Goal: Task Accomplishment & Management: Complete application form

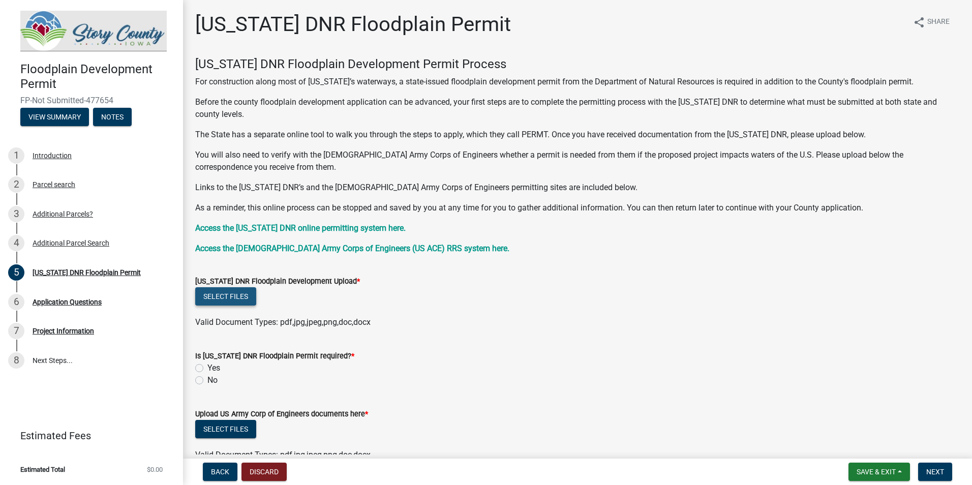
click at [240, 301] on button "Select files" at bounding box center [225, 296] width 61 height 18
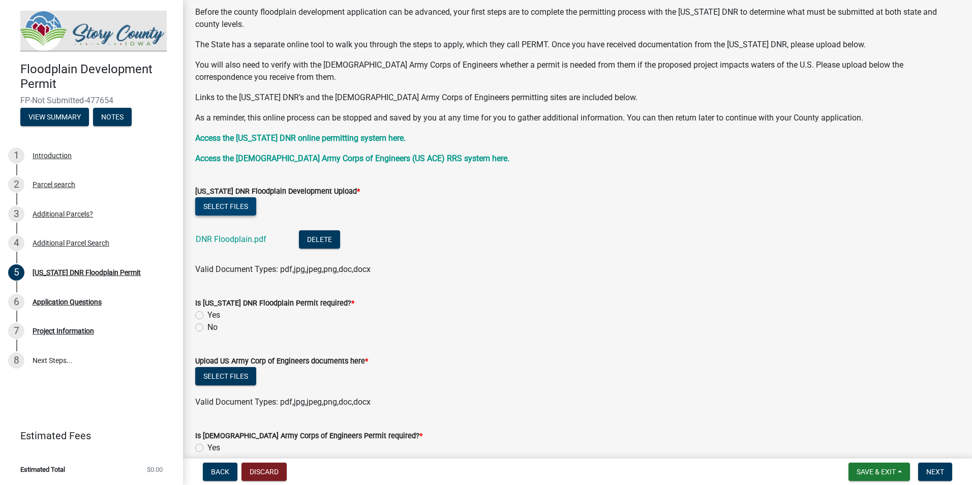
scroll to position [102, 0]
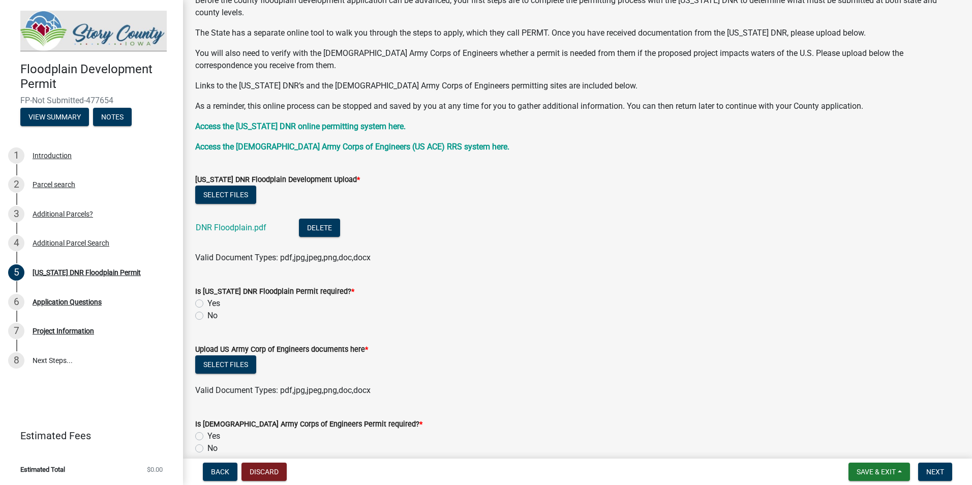
click at [211, 319] on label "No" at bounding box center [212, 316] width 10 height 12
click at [211, 316] on input "No" at bounding box center [210, 313] width 7 height 7
radio input "true"
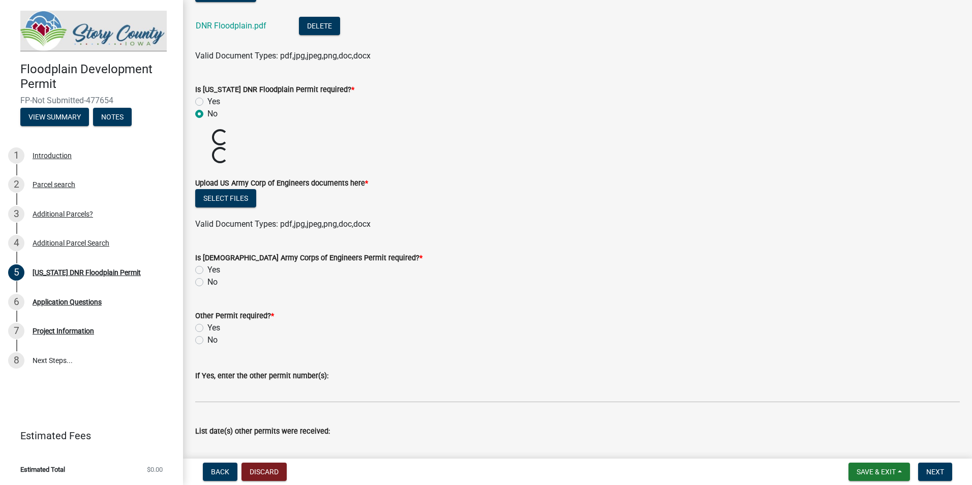
scroll to position [305, 0]
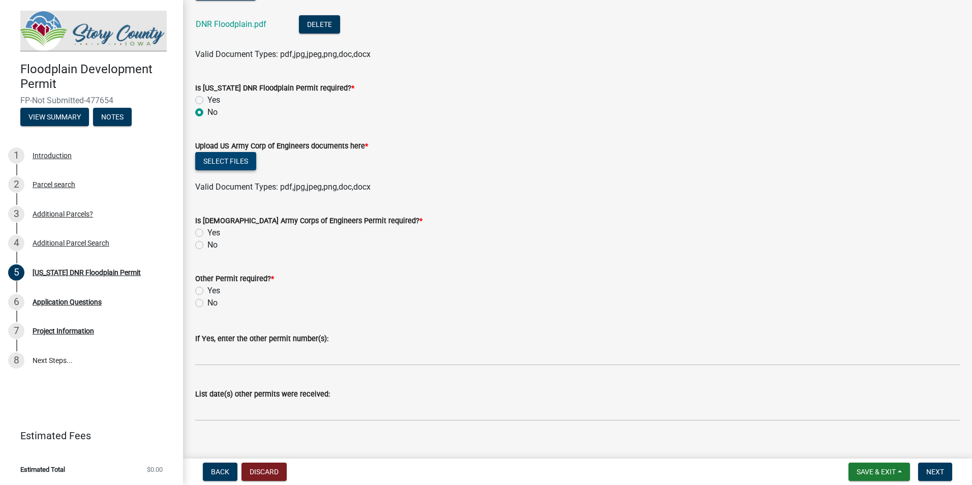
click at [222, 164] on button "Select files" at bounding box center [225, 161] width 61 height 18
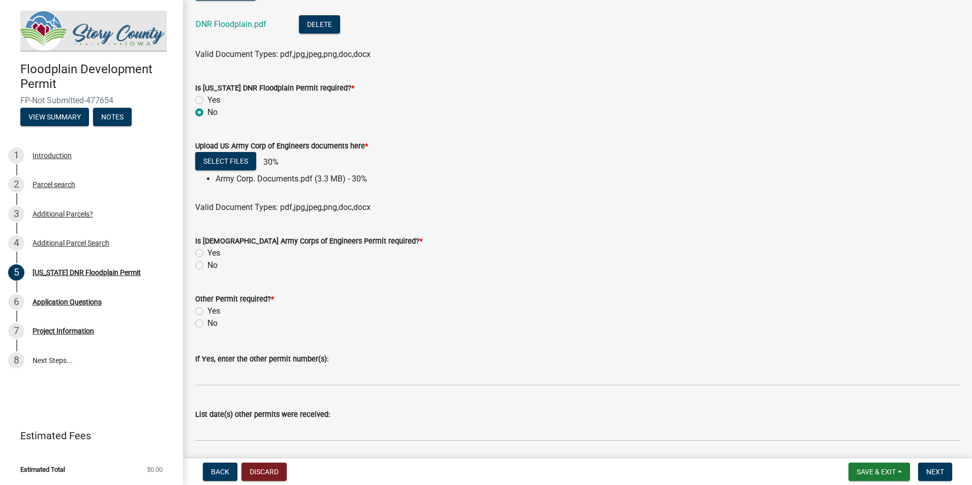
click at [214, 269] on label "No" at bounding box center [212, 265] width 10 height 12
click at [214, 266] on input "No" at bounding box center [210, 262] width 7 height 7
radio input "true"
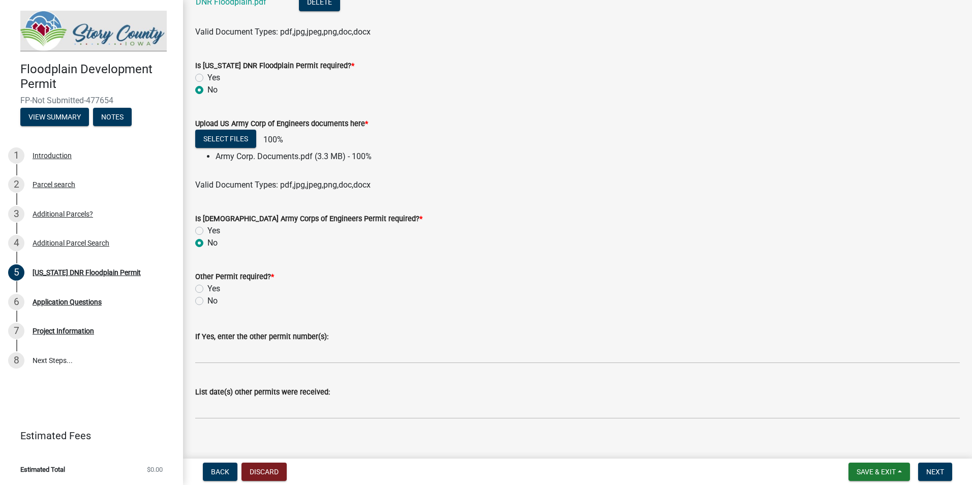
scroll to position [339, 0]
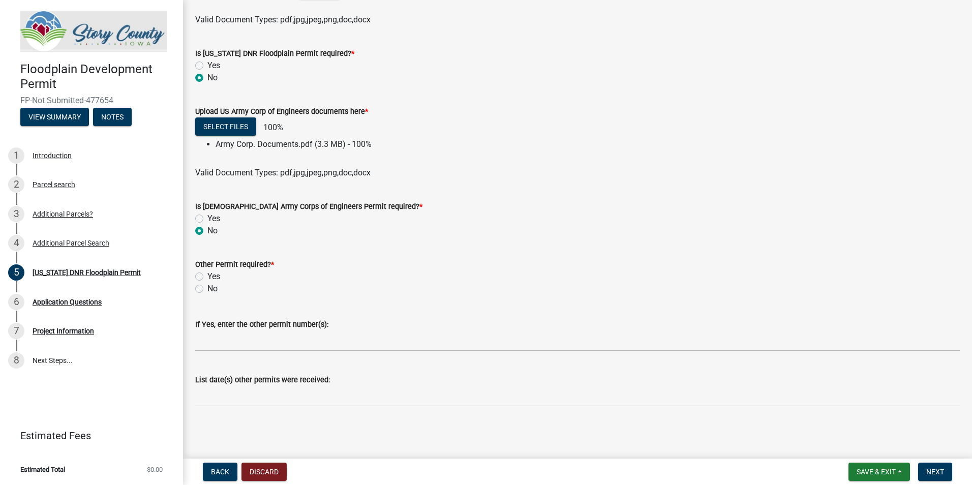
click at [207, 291] on label "No" at bounding box center [212, 289] width 10 height 12
click at [207, 289] on input "No" at bounding box center [210, 286] width 7 height 7
radio input "true"
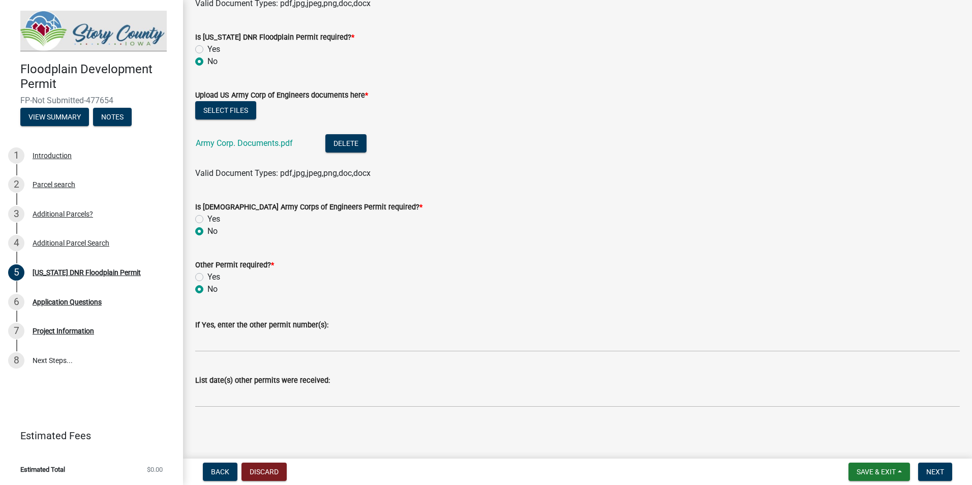
scroll to position [356, 0]
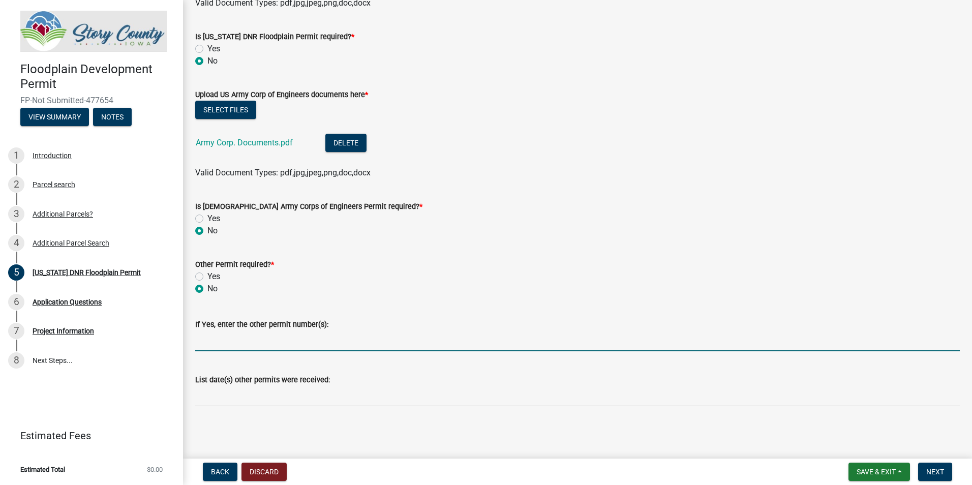
click at [316, 342] on input "If Yes, enter the other permit number(s):" at bounding box center [577, 340] width 764 height 21
click at [889, 473] on span "Save & Exit" at bounding box center [875, 472] width 39 height 8
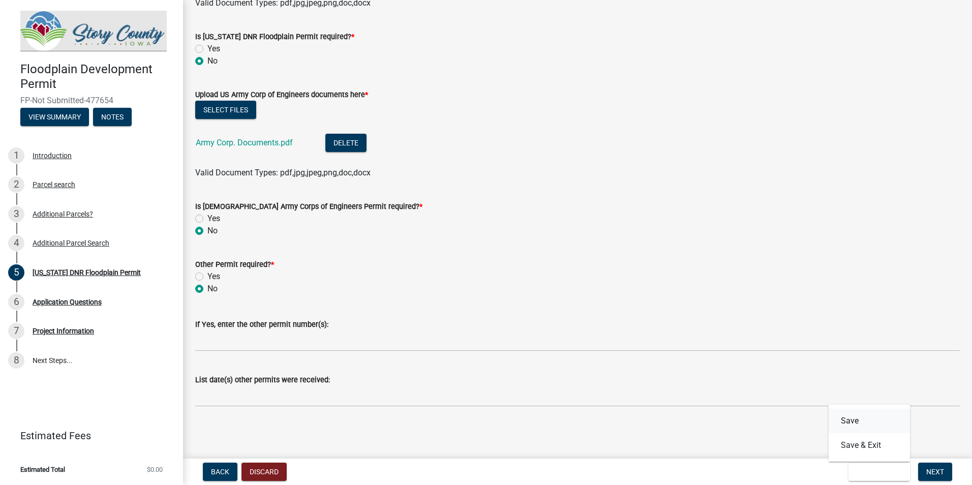
click at [870, 421] on button "Save" at bounding box center [868, 421] width 81 height 24
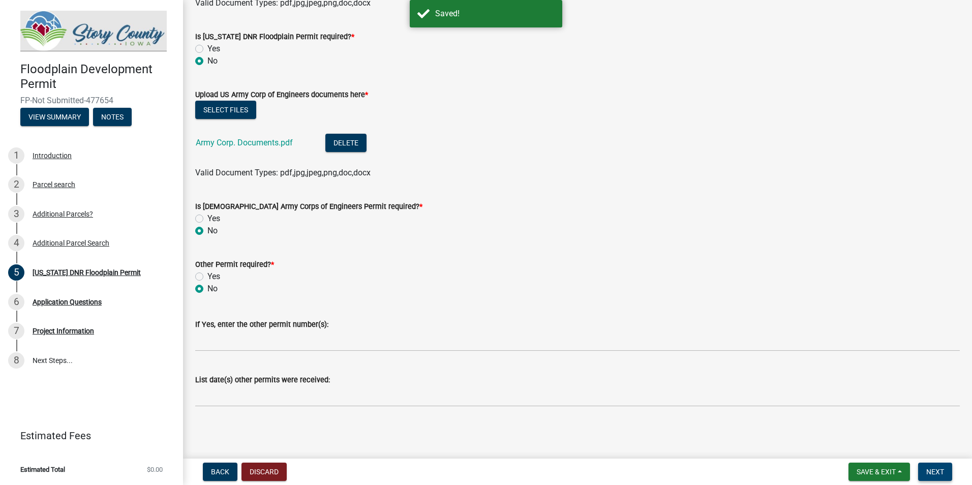
click at [932, 468] on span "Next" at bounding box center [935, 472] width 18 height 8
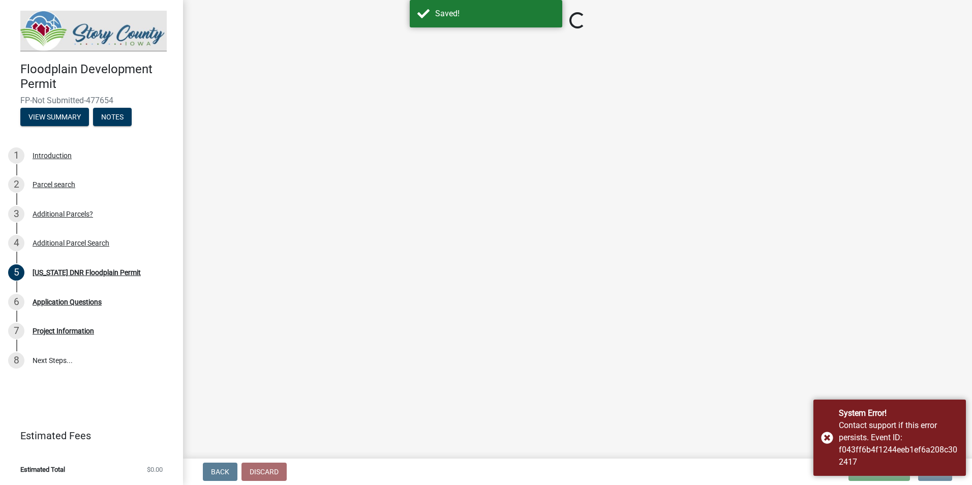
scroll to position [0, 0]
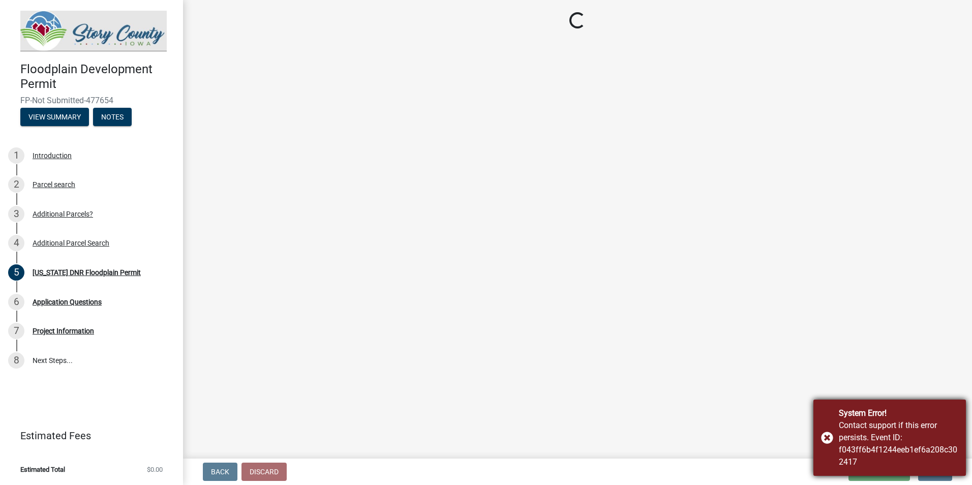
click at [885, 445] on div "Contact support if this error persists. Event ID: f043ff6b4f1244eeb1ef6a208c302…" at bounding box center [898, 443] width 119 height 49
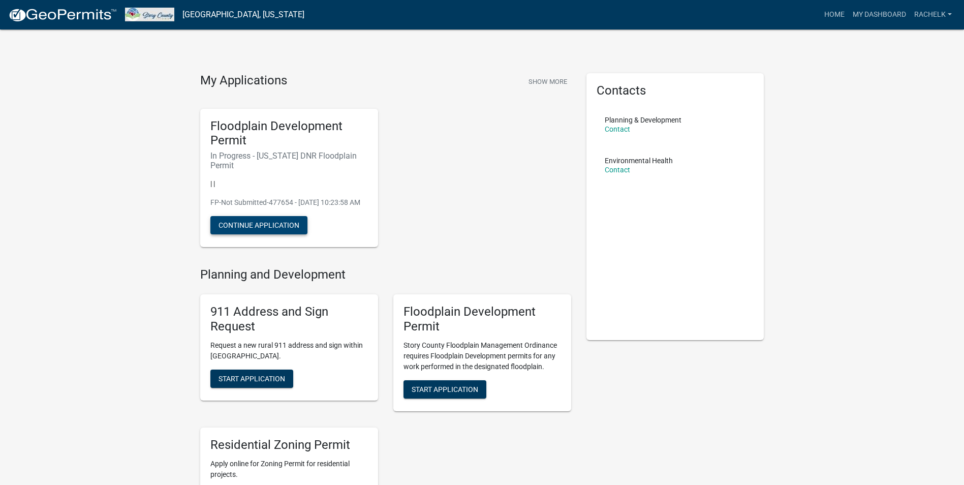
click at [291, 223] on button "Continue Application" at bounding box center [258, 225] width 97 height 18
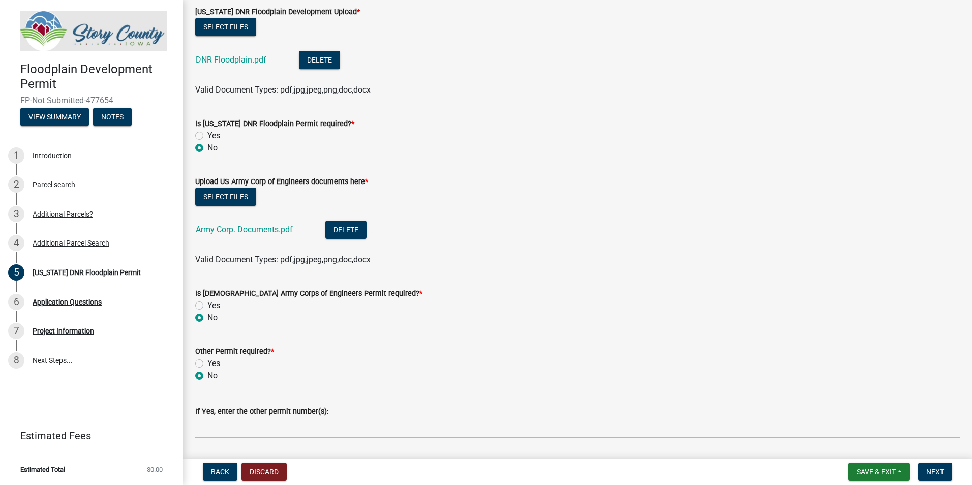
scroll to position [356, 0]
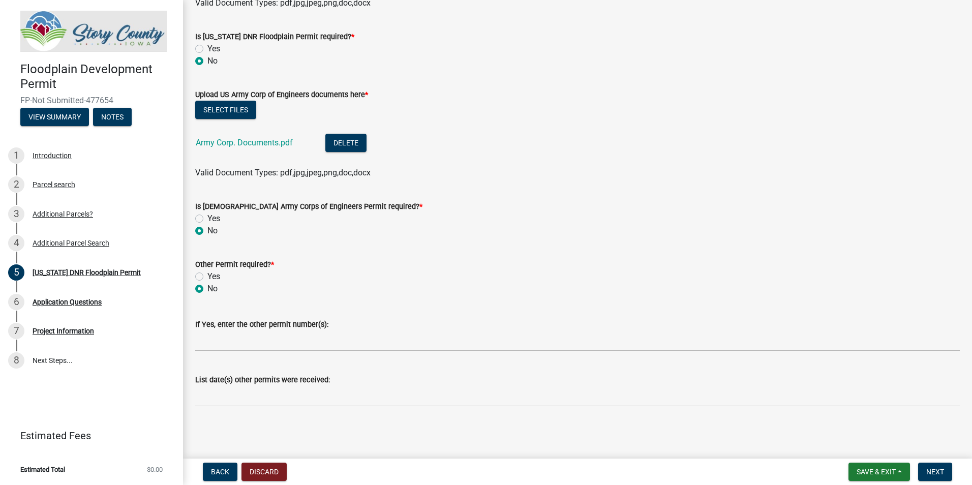
click at [945, 482] on nav "Back Discard Save & Exit Save Save & Exit Next" at bounding box center [577, 471] width 789 height 26
click at [945, 475] on button "Next" at bounding box center [935, 471] width 34 height 18
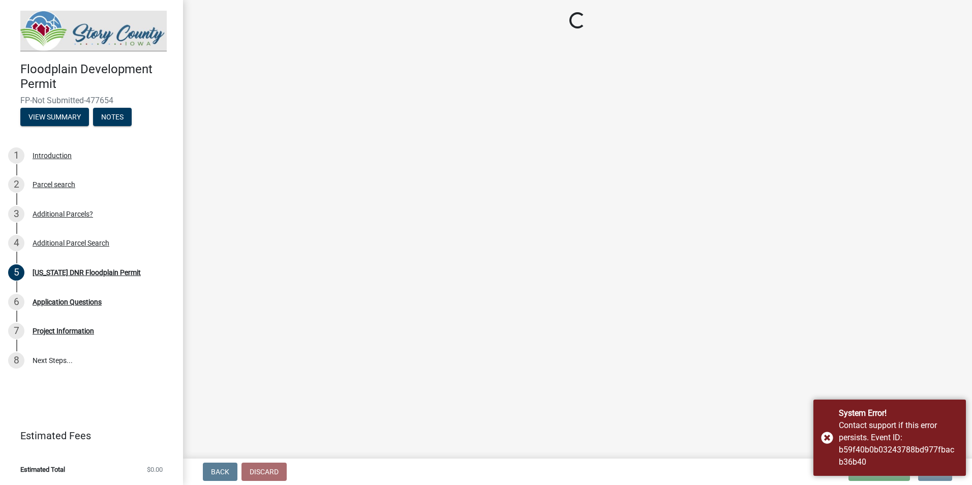
scroll to position [0, 0]
click at [881, 424] on div "Contact support if this error persists. Event ID: b59f40b0b03243788bd977fbacb36…" at bounding box center [898, 443] width 119 height 49
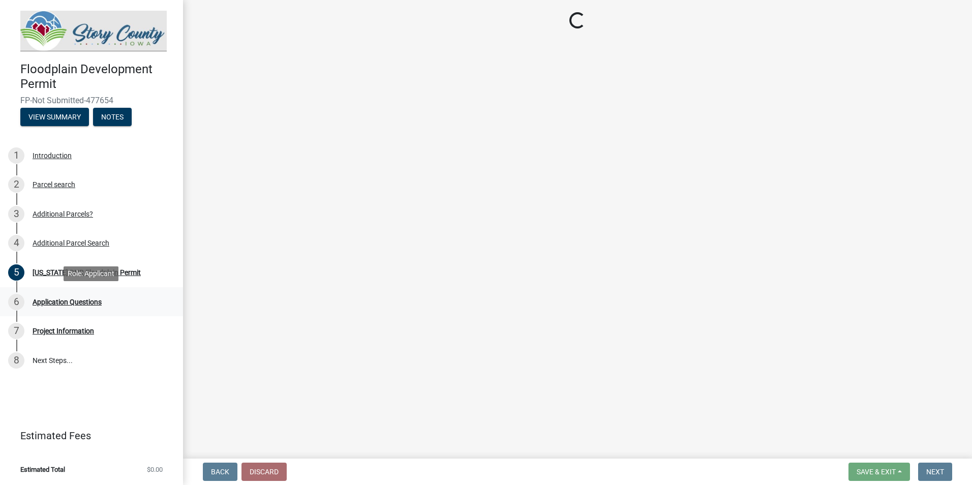
click at [93, 306] on div "6 Application Questions" at bounding box center [87, 302] width 159 height 16
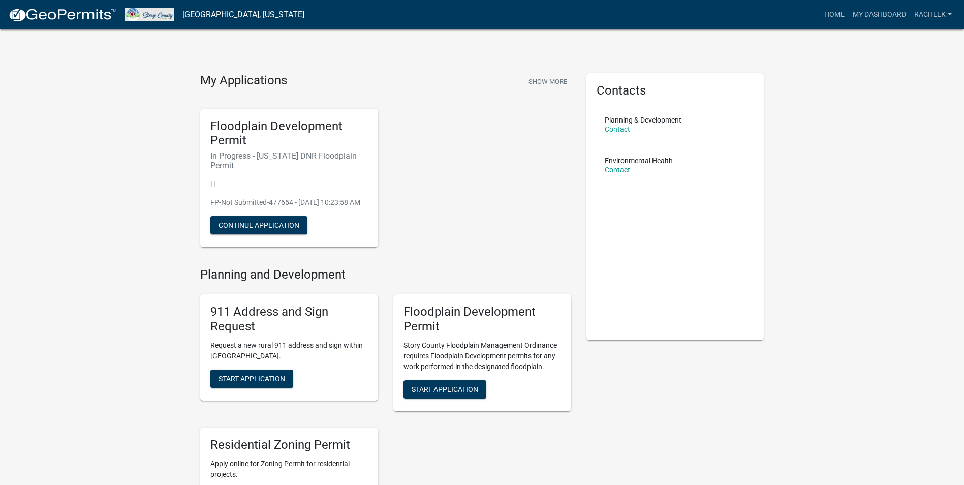
click at [289, 238] on div "Floodplain Development Permit In Progress - Iowa DNR Floodplain Permit | | FP-N…" at bounding box center [289, 178] width 178 height 139
click at [287, 232] on button "Continue Application" at bounding box center [258, 225] width 97 height 18
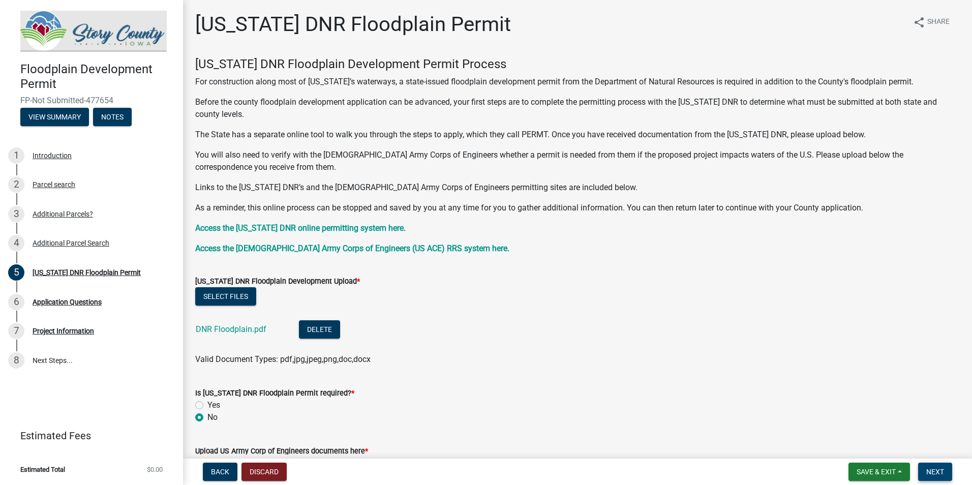
click at [946, 472] on button "Next" at bounding box center [935, 471] width 34 height 18
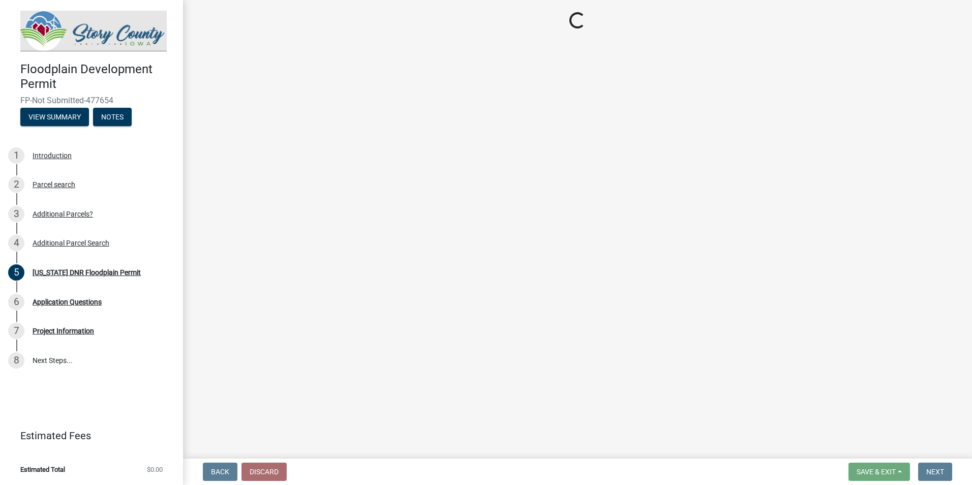
drag, startPoint x: 0, startPoint y: 305, endPoint x: -23, endPoint y: 295, distance: 25.2
click at [0, 295] on html "Internet Explorer does NOT work with GeoPermits. Get a new browser for more sec…" at bounding box center [486, 242] width 972 height 485
click at [78, 328] on div "Project Information" at bounding box center [63, 330] width 61 height 7
click at [80, 298] on div "Application Questions" at bounding box center [67, 301] width 69 height 7
click at [81, 273] on div "[US_STATE] DNR Floodplain Permit" at bounding box center [87, 272] width 108 height 7
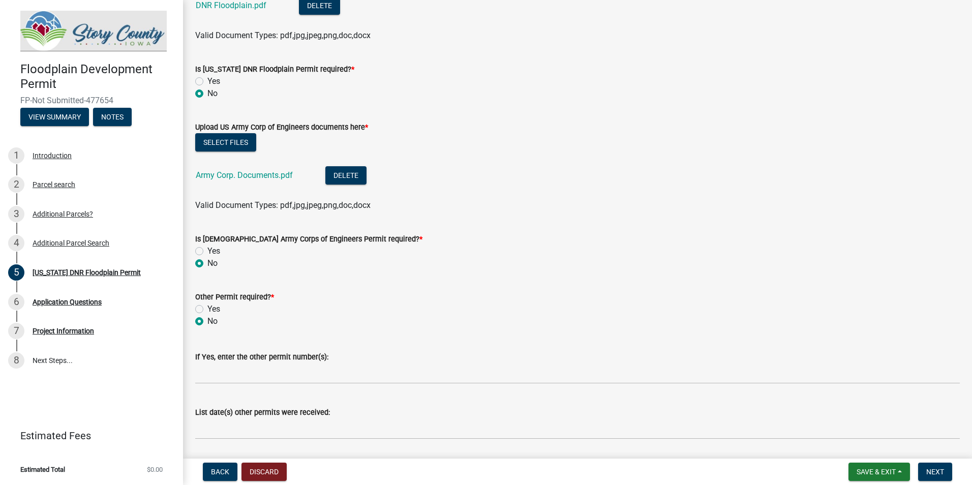
scroll to position [356, 0]
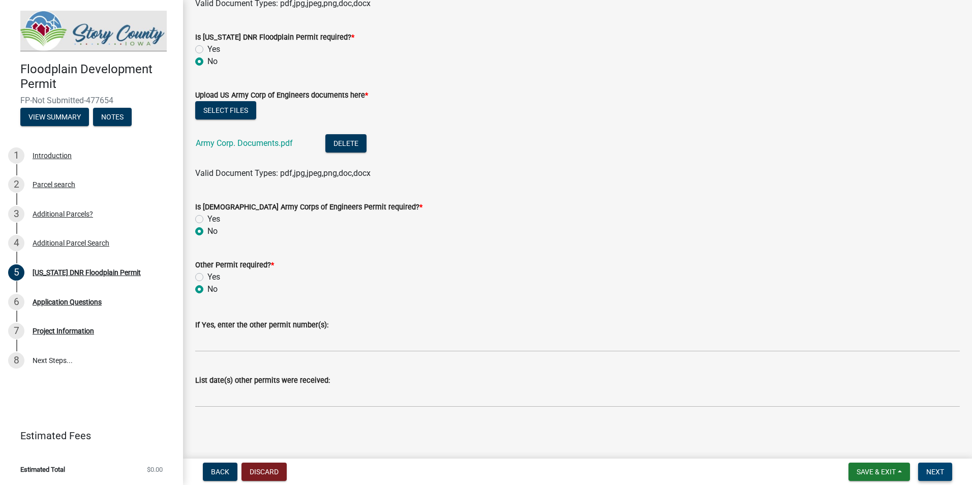
click at [933, 474] on span "Next" at bounding box center [935, 472] width 18 height 8
